Goal: Navigation & Orientation: Go to known website

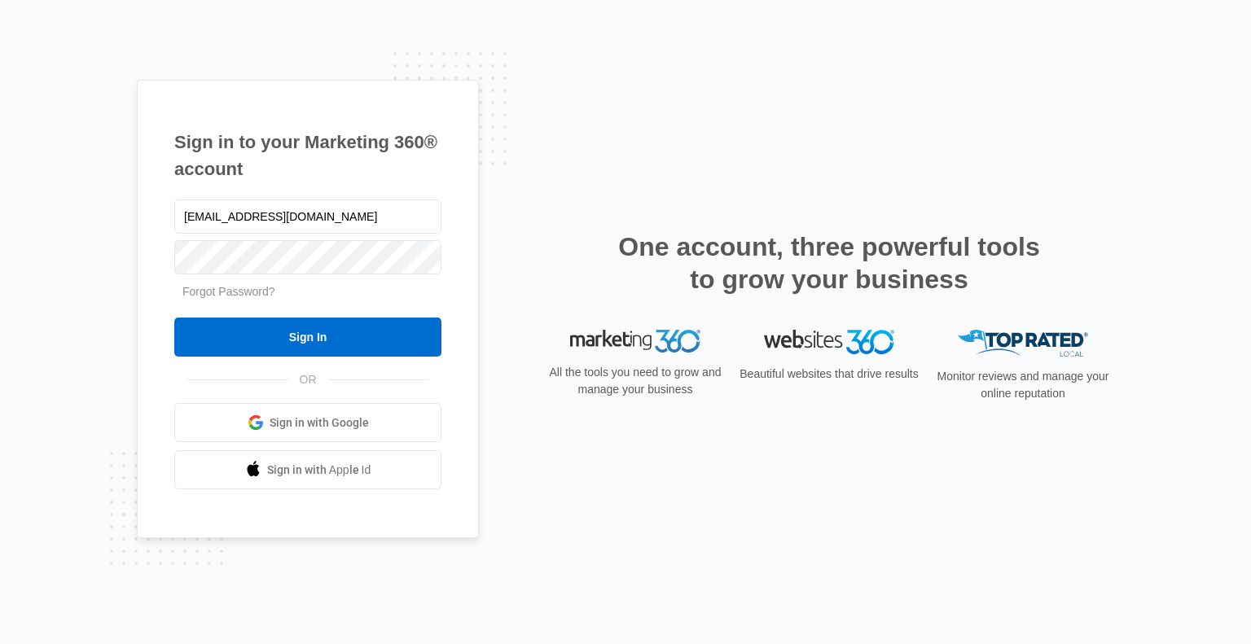
type input "clowry@lavenderqueen.ca"
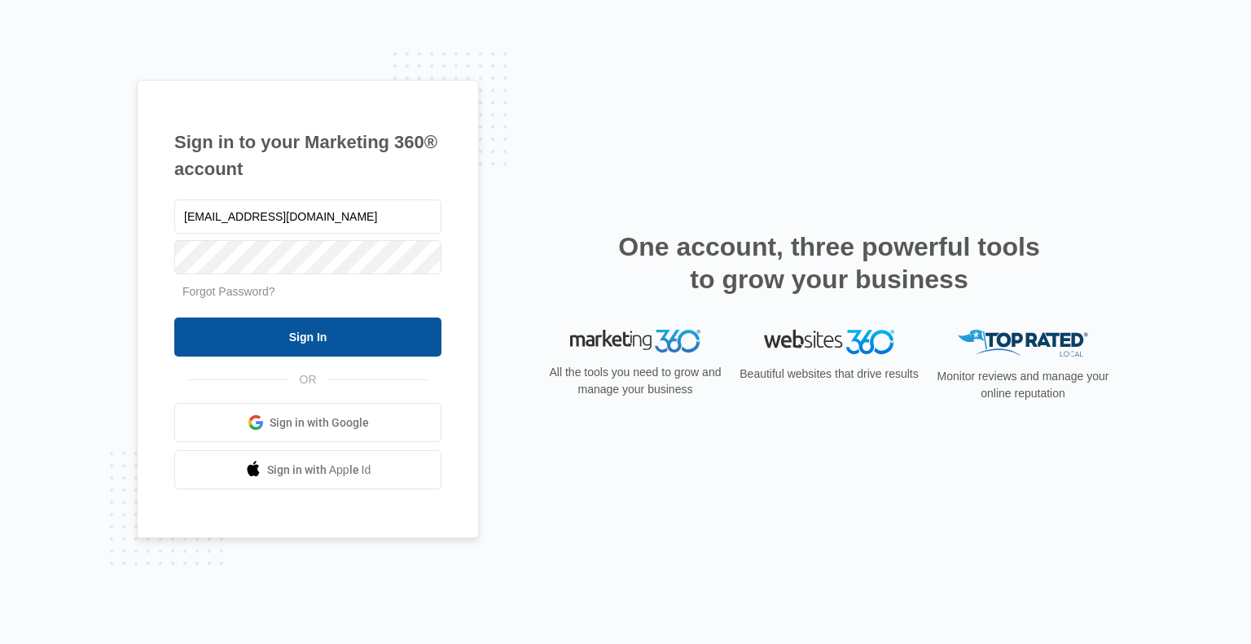
click at [317, 334] on input "Sign In" at bounding box center [307, 337] width 267 height 39
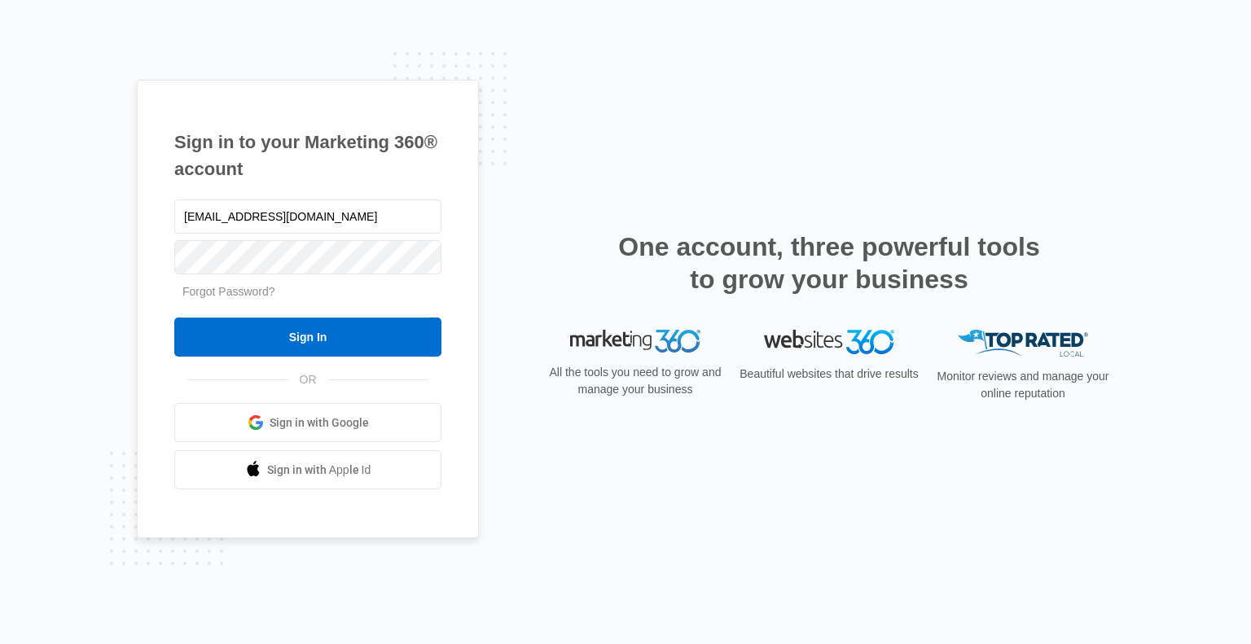
type input "clowry@lavenderqueen.ca"
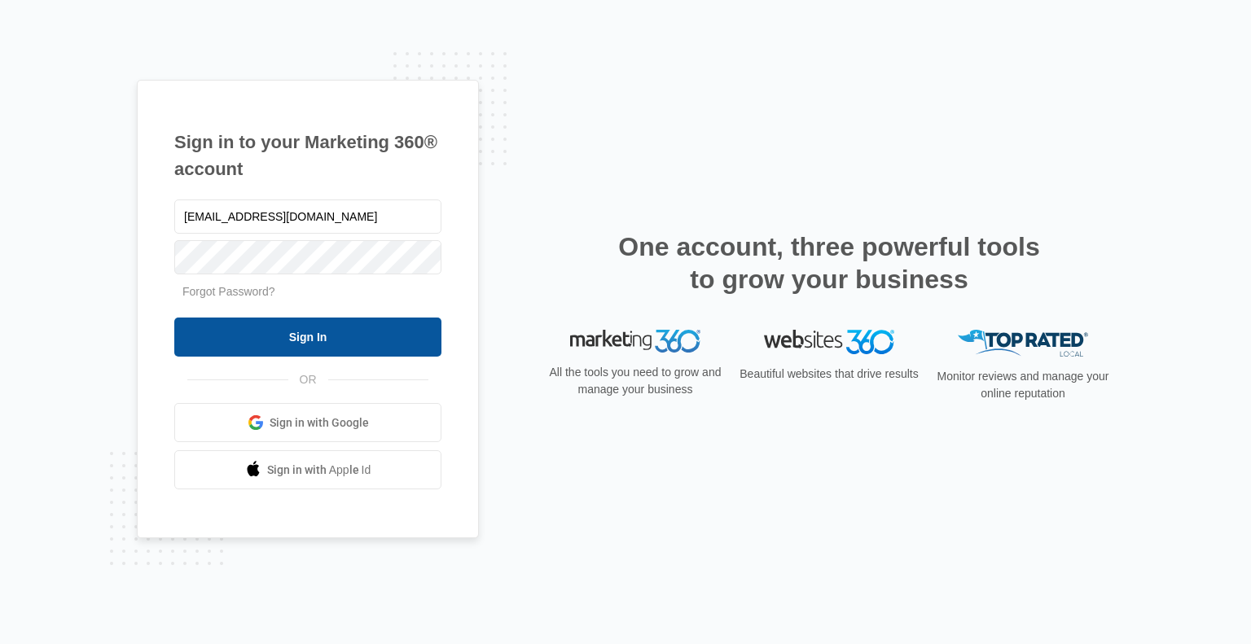
click at [305, 336] on input "Sign In" at bounding box center [307, 337] width 267 height 39
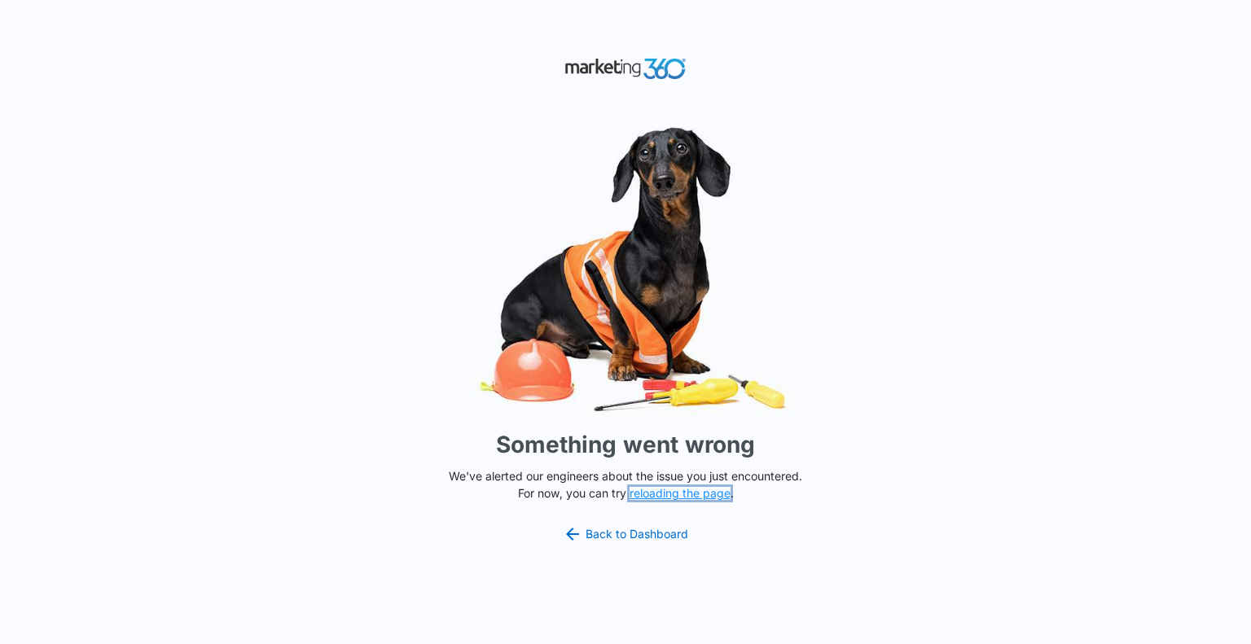
click at [655, 495] on button "reloading the page" at bounding box center [680, 493] width 101 height 13
